Goal: Information Seeking & Learning: Find specific fact

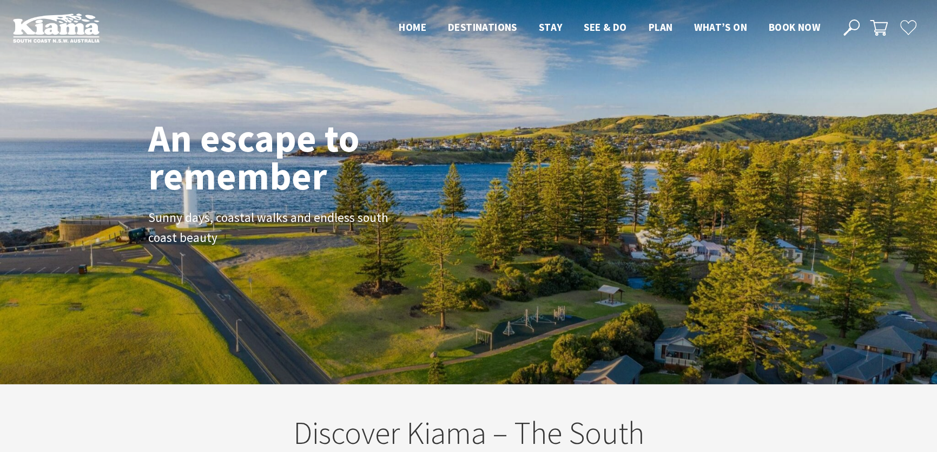
scroll to position [179, 944]
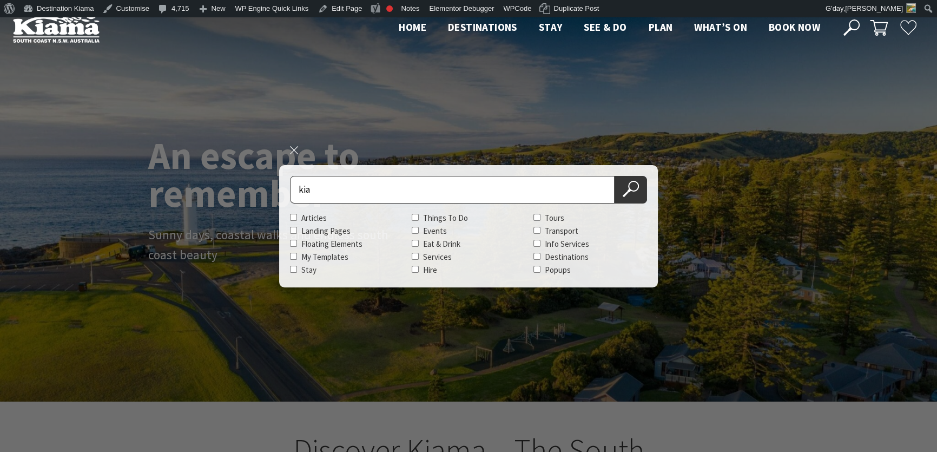
scroll to position [178, 944]
type input "kiama beach tag"
click at [615, 176] on button "Search Now" at bounding box center [631, 190] width 32 height 28
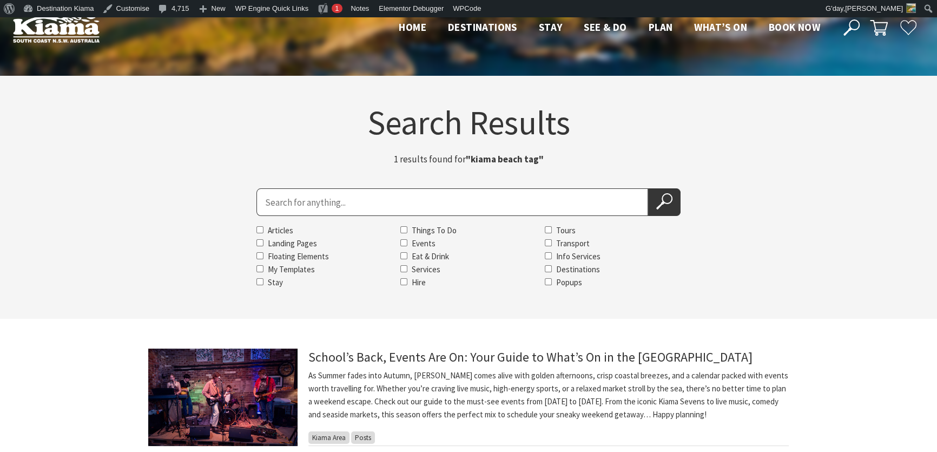
click at [314, 200] on input "Search for" at bounding box center [452, 202] width 392 height 28
type input "b"
type input "Beach Tag"
click at [648, 188] on button "Search Now" at bounding box center [664, 202] width 32 height 28
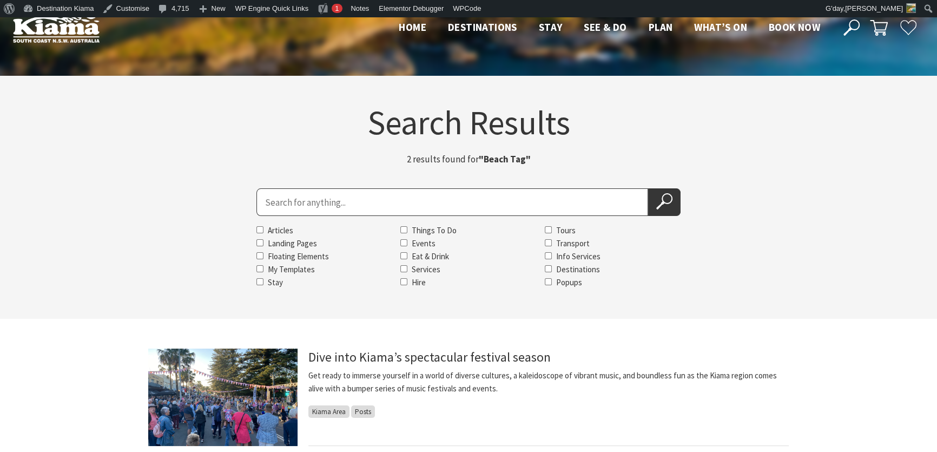
click at [328, 202] on input "Search for" at bounding box center [452, 202] width 392 height 28
type input "Kiama Beach Tag"
click at [648, 188] on button "Search Now" at bounding box center [664, 202] width 32 height 28
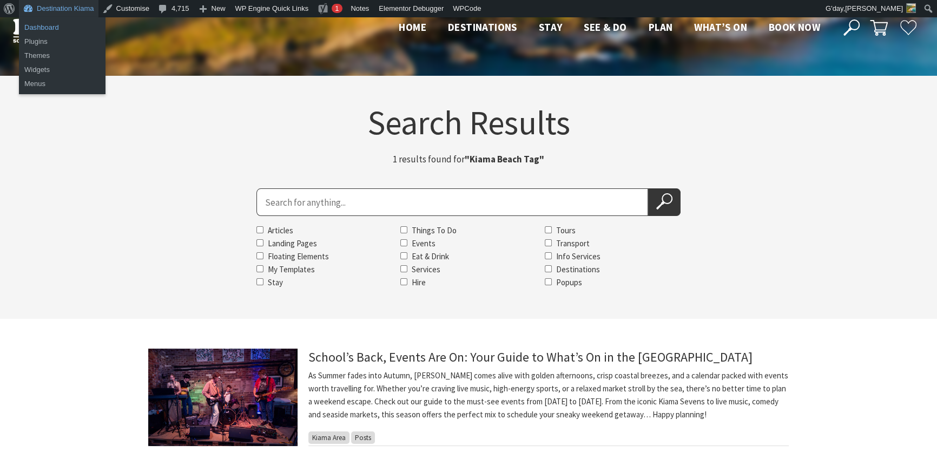
click at [44, 24] on link "Dashboard" at bounding box center [62, 28] width 87 height 14
